Goal: Communication & Community: Answer question/provide support

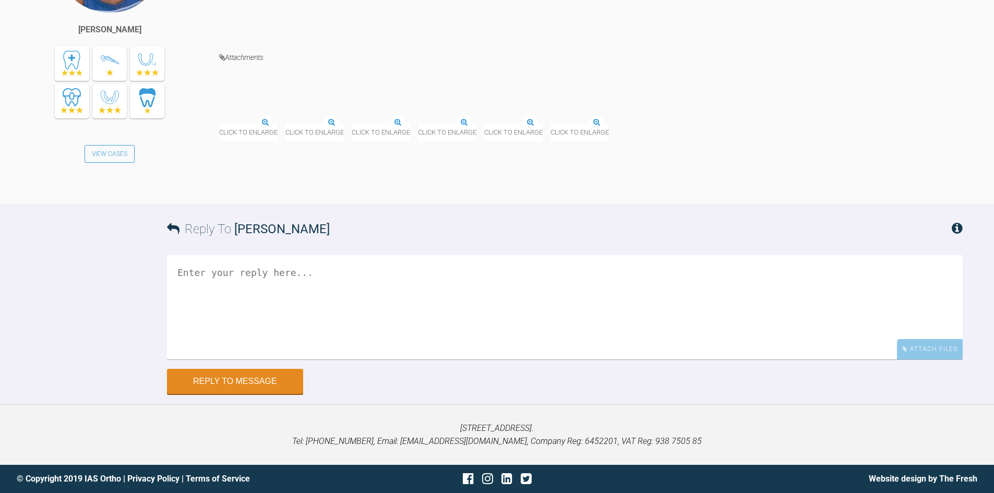
scroll to position [13576, 0]
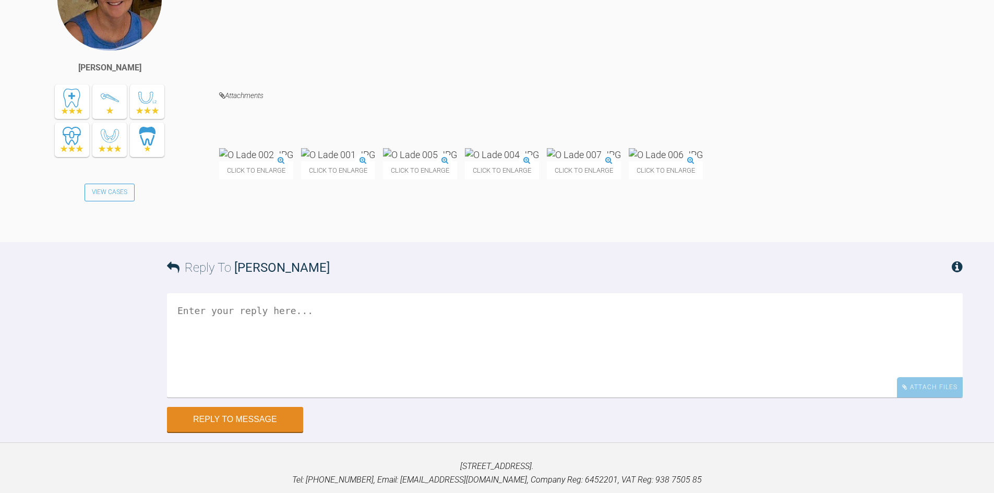
click at [269, 161] on img at bounding box center [256, 154] width 74 height 13
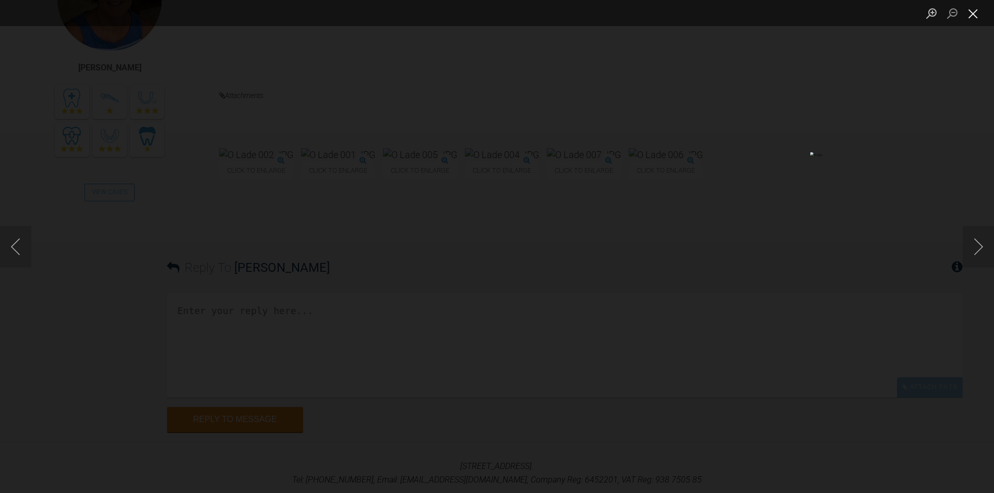
click at [971, 13] on button "Close lightbox" at bounding box center [973, 13] width 21 height 18
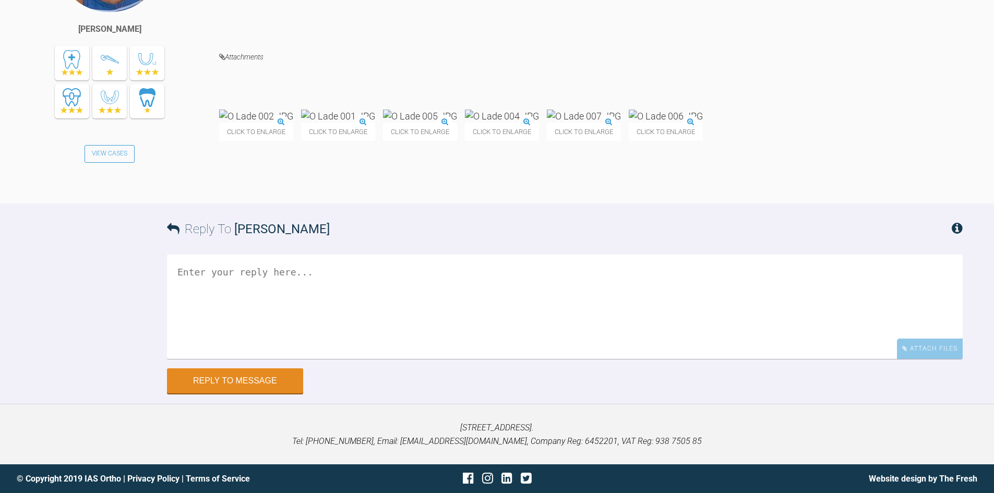
scroll to position [13785, 0]
click at [275, 314] on textarea at bounding box center [565, 307] width 796 height 104
click at [311, 306] on textarea "That's all fine Margaret" at bounding box center [565, 307] width 796 height 104
type textarea "That's all fine Margaret. Carry on until you are happy with derotation and move…"
click at [199, 395] on button "Reply to Message" at bounding box center [235, 382] width 136 height 25
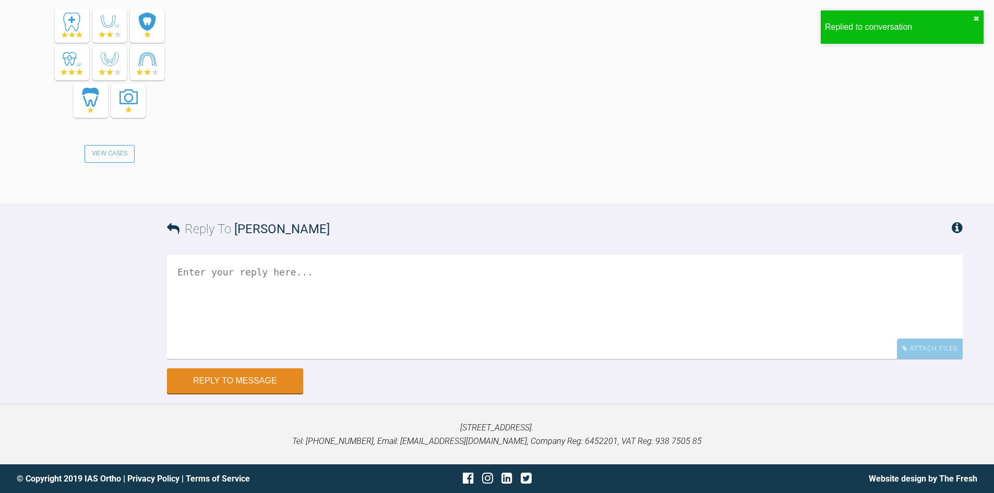
scroll to position [14215, 0]
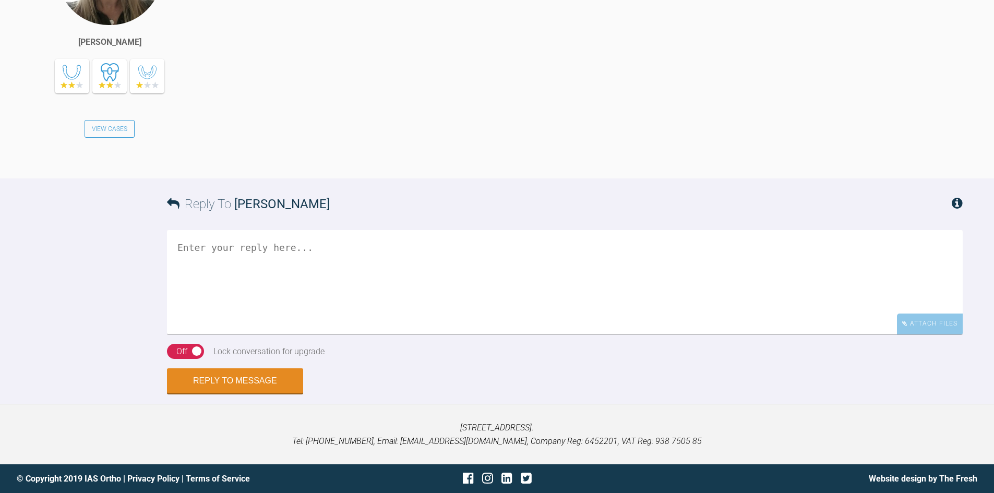
scroll to position [1648, 0]
click at [283, 307] on textarea at bounding box center [565, 282] width 796 height 104
click at [266, 285] on textarea "Great! Please" at bounding box center [565, 282] width 796 height 104
type textarea "Great! Please post this here when ready!"
click at [175, 360] on div "On Off" at bounding box center [185, 352] width 37 height 16
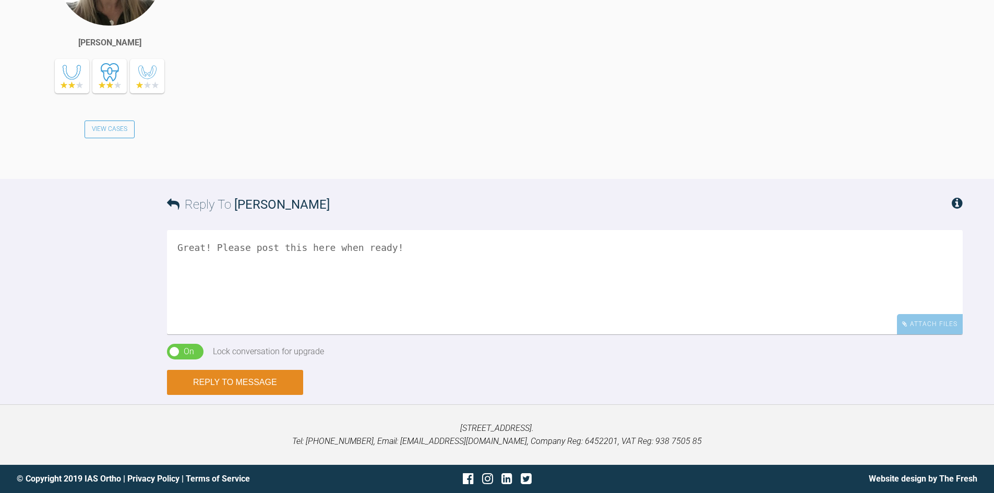
click at [218, 395] on button "Reply to Message" at bounding box center [235, 382] width 136 height 25
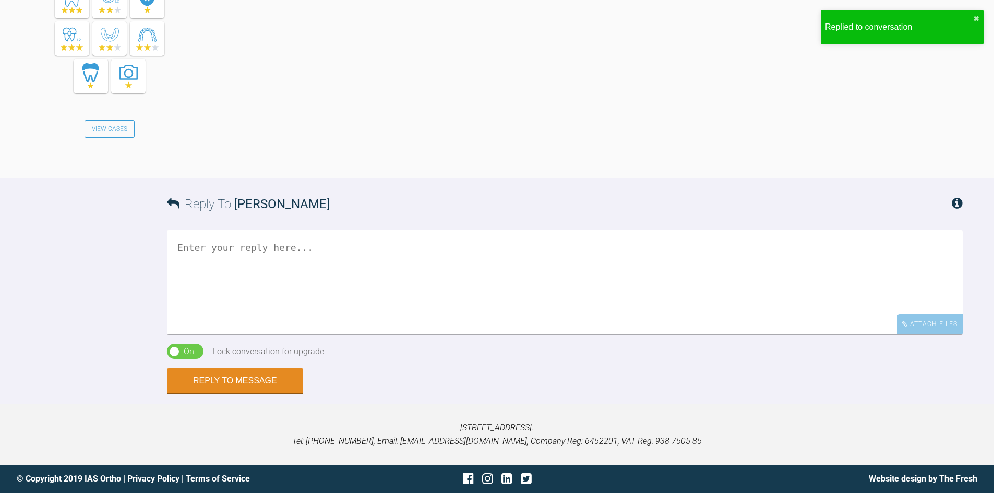
scroll to position [2059, 0]
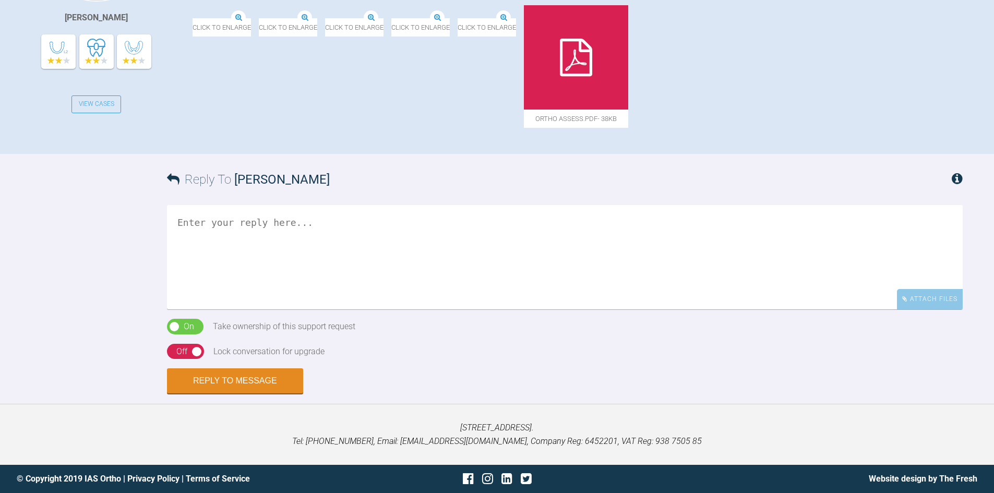
scroll to position [585, 0]
click at [347, 282] on textarea at bounding box center [565, 257] width 796 height 104
type textarea "Hi [PERSON_NAME], Has the patinet had ortho in the past?"
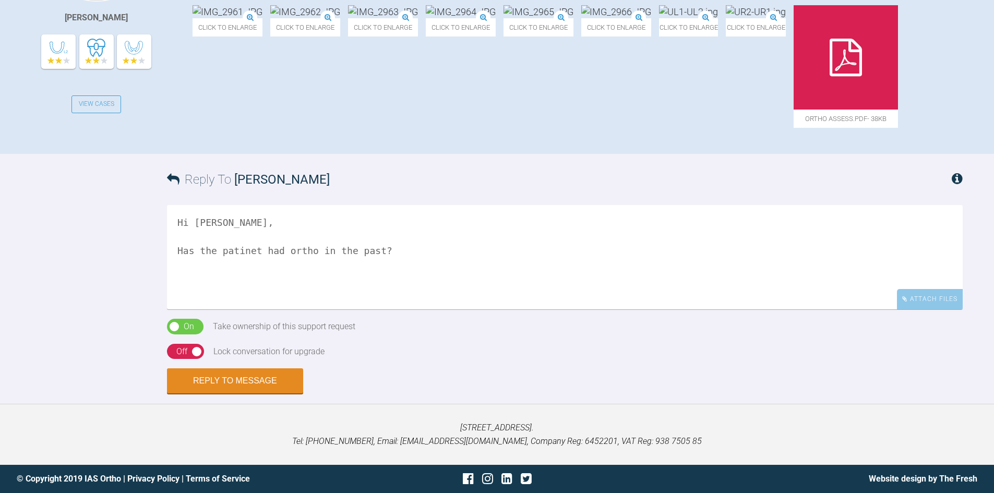
click at [188, 349] on div "On Off" at bounding box center [185, 352] width 37 height 16
click at [186, 377] on button "Reply to Message" at bounding box center [235, 382] width 136 height 25
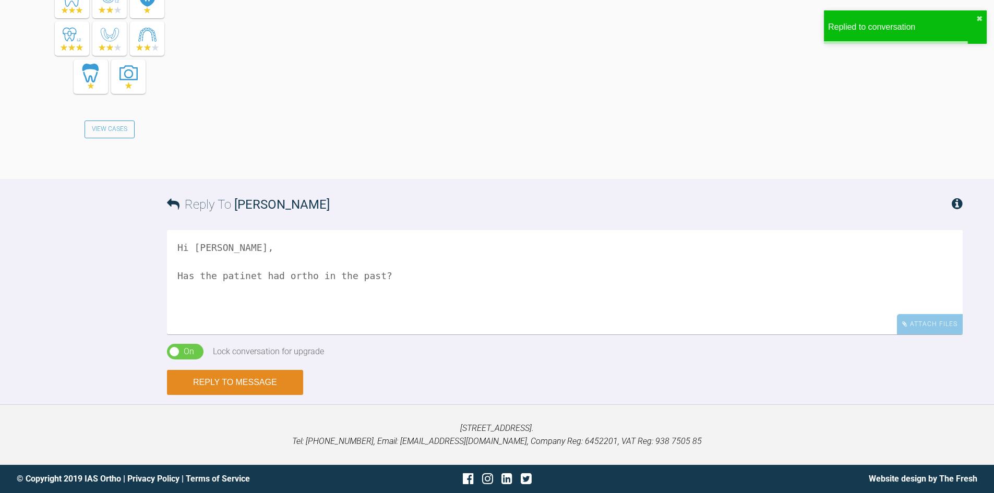
scroll to position [935, 0]
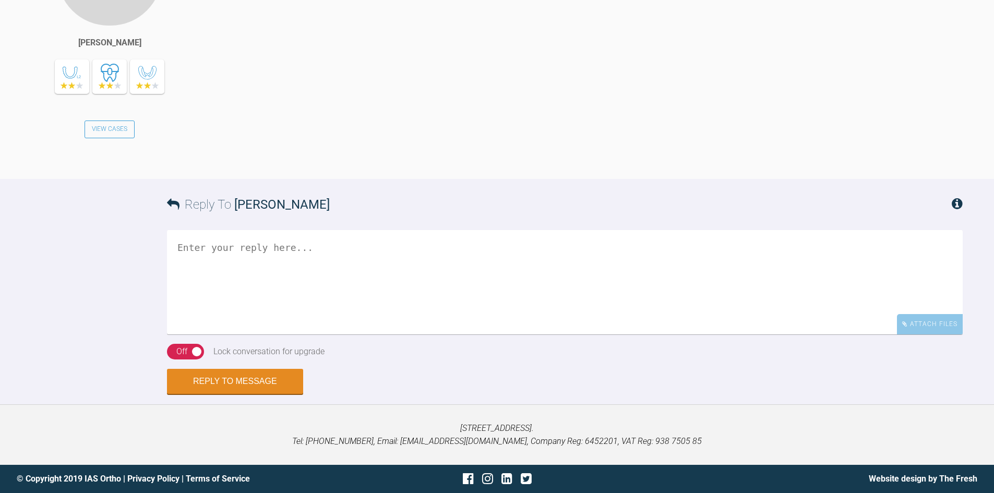
scroll to position [1305, 0]
click at [244, 326] on textarea at bounding box center [565, 282] width 796 height 104
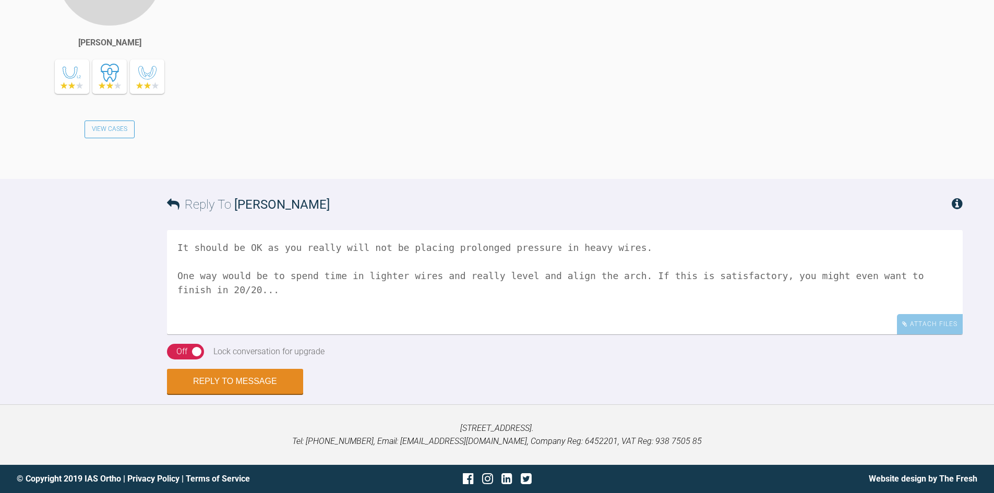
type textarea "It should be OK as you really will not be placing prolonged pressure in heavy w…"
click at [177, 359] on div "Off" at bounding box center [181, 352] width 11 height 14
click at [218, 395] on button "Reply to Message" at bounding box center [235, 382] width 136 height 25
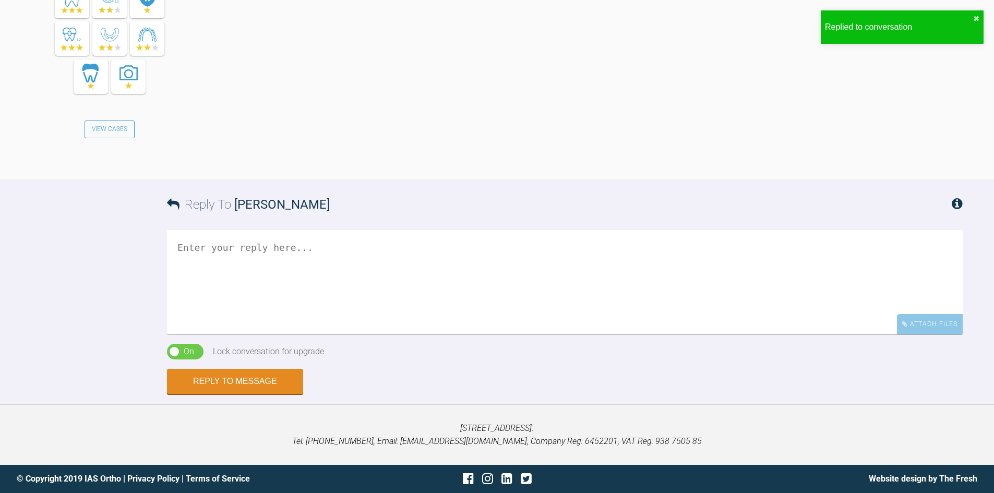
scroll to position [1726, 0]
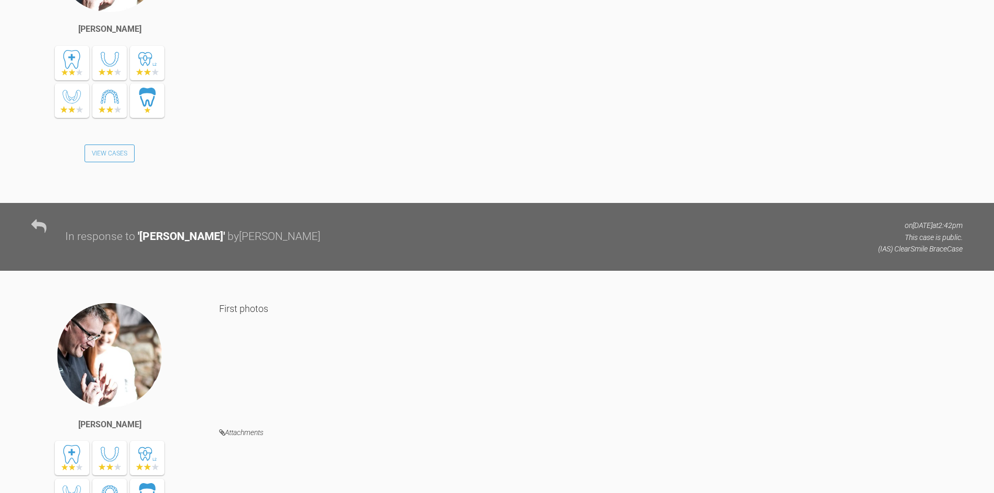
scroll to position [6653, 0]
